Goal: Task Accomplishment & Management: Use online tool/utility

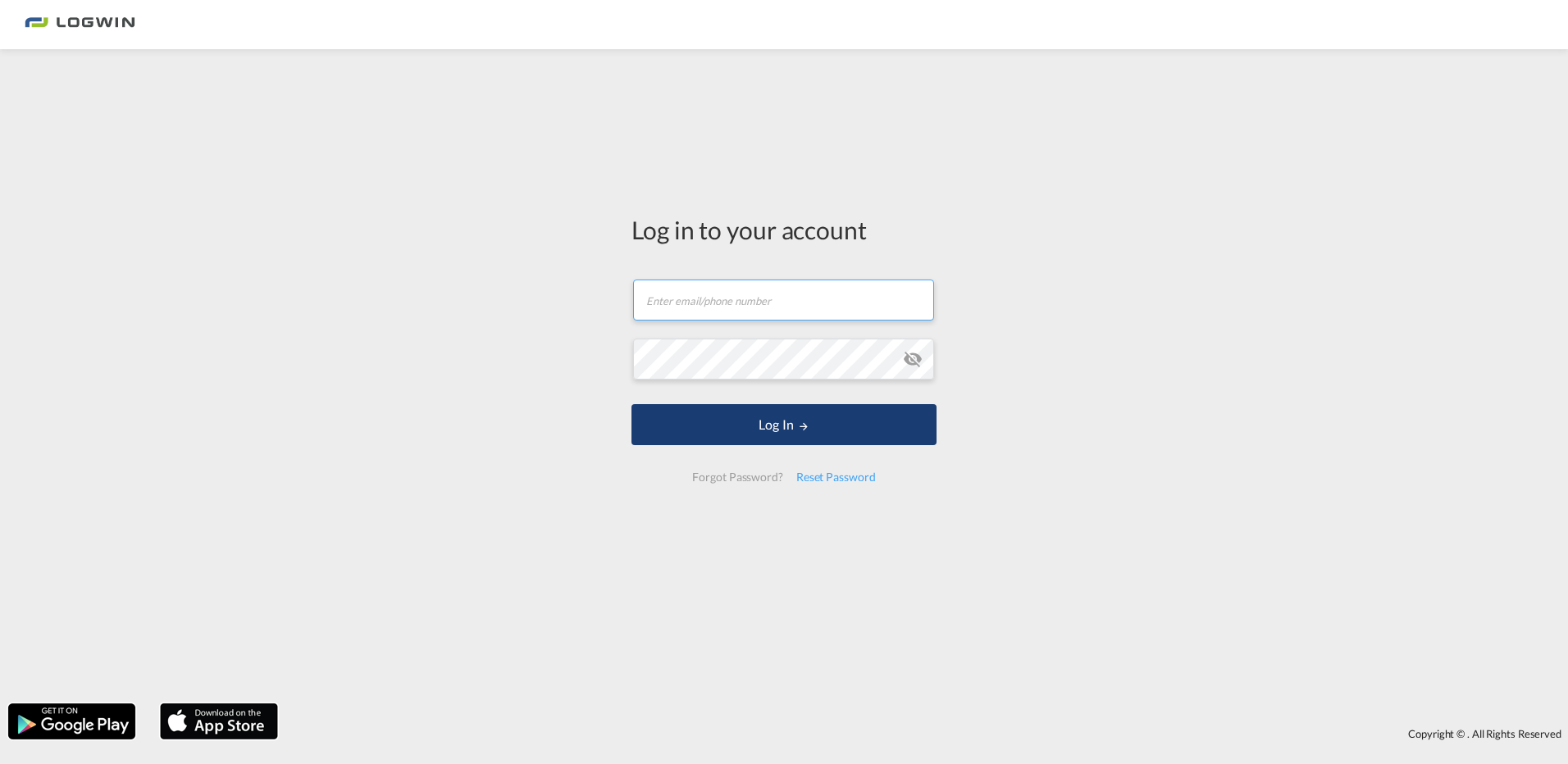
type input "[EMAIL_ADDRESS][PERSON_NAME][DOMAIN_NAME]"
click at [751, 434] on button "Log In" at bounding box center [784, 425] width 305 height 41
